Goal: Subscribe to service/newsletter

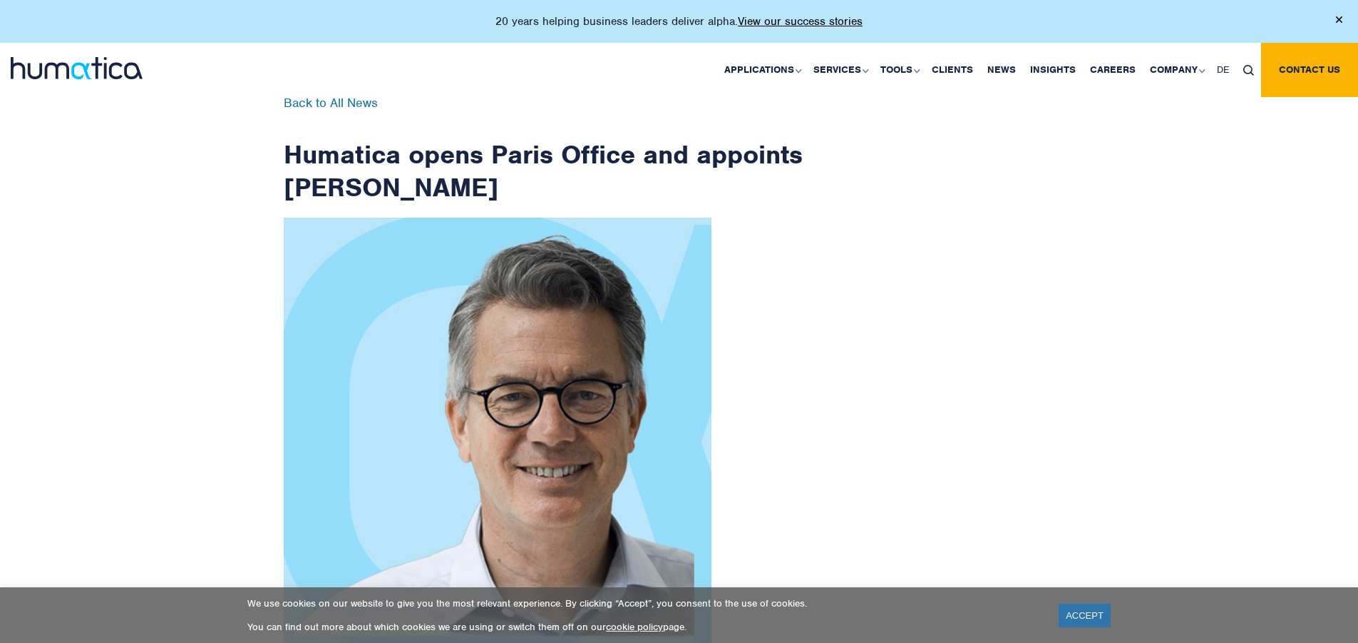
scroll to position [2275, 0]
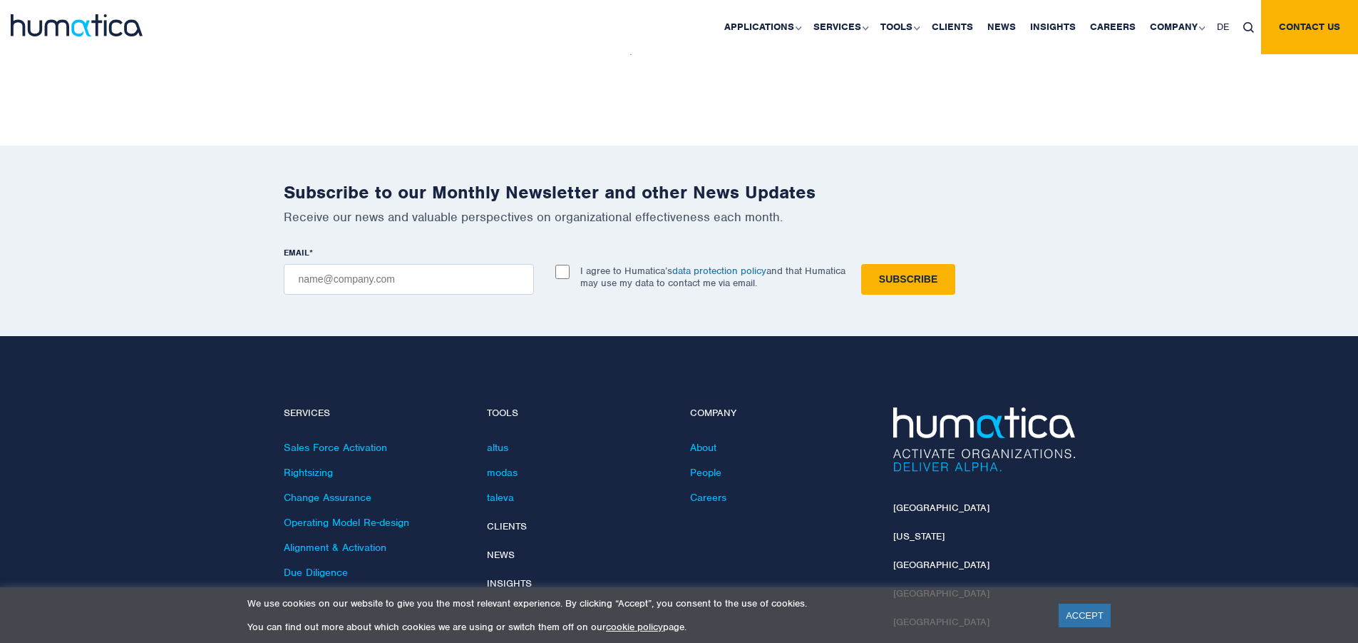
checkbox input "true"
type input "[EMAIL_ADDRESS][DOMAIN_NAME]"
click at [861, 264] on input "Subscribe" at bounding box center [908, 279] width 94 height 31
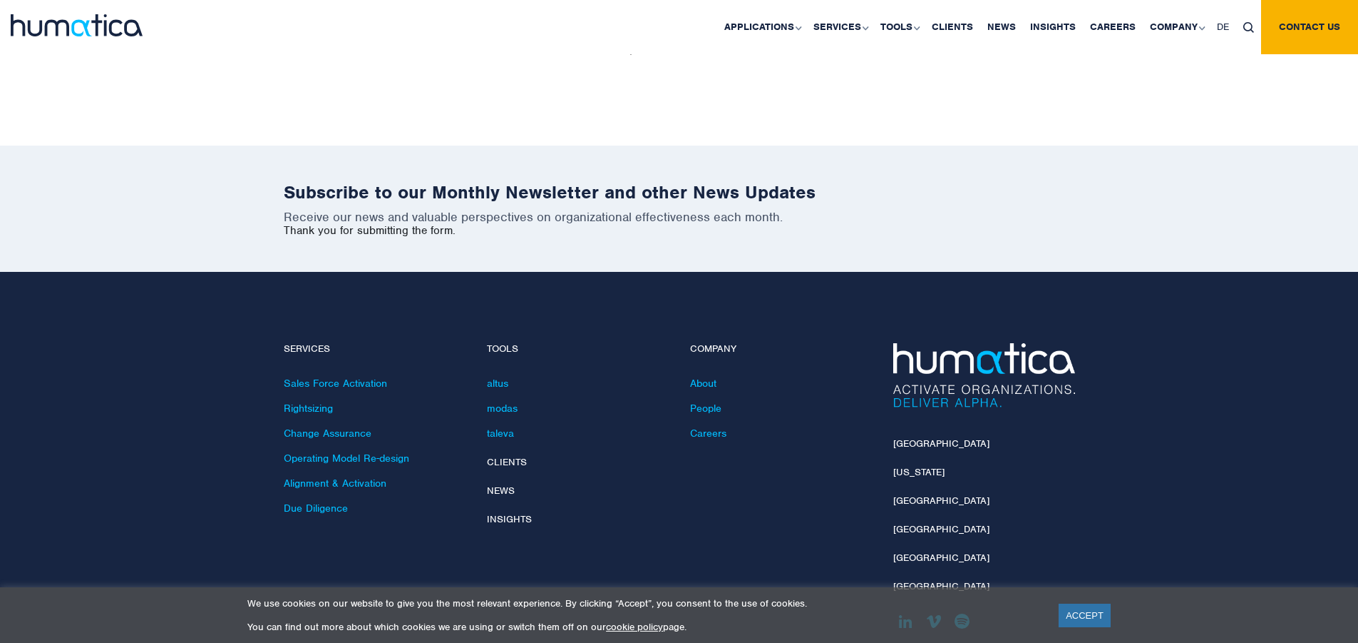
scroll to position [2211, 0]
